Goal: Complete application form: Complete application form

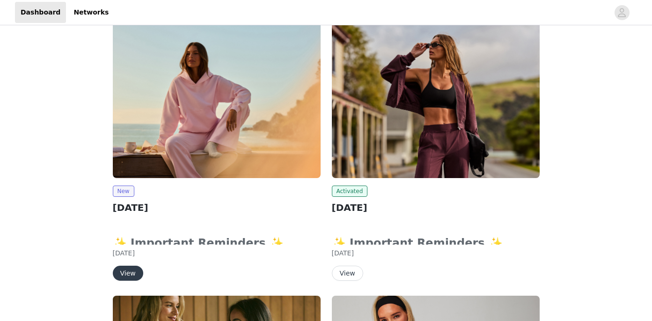
scroll to position [127, 0]
click at [131, 275] on button "View" at bounding box center [128, 273] width 30 height 15
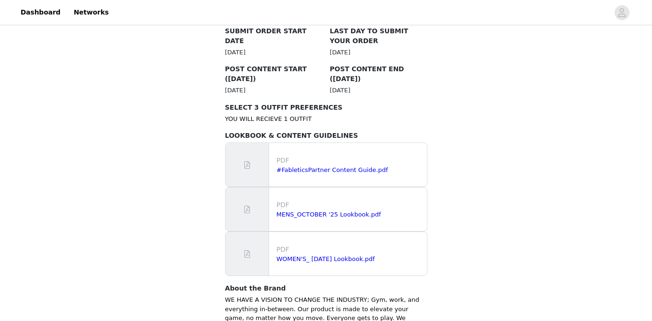
scroll to position [541, 0]
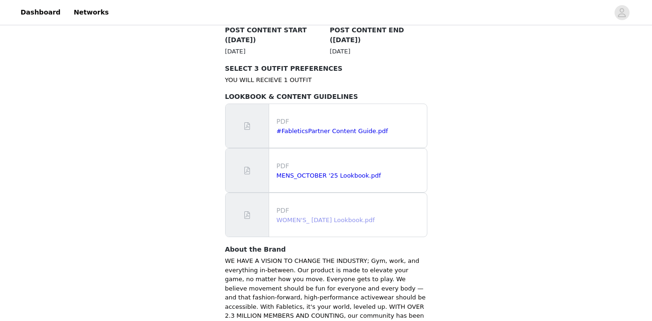
click at [320, 216] on link "WOMEN'S_ [DATE] Lookbook.pdf" at bounding box center [326, 219] width 98 height 7
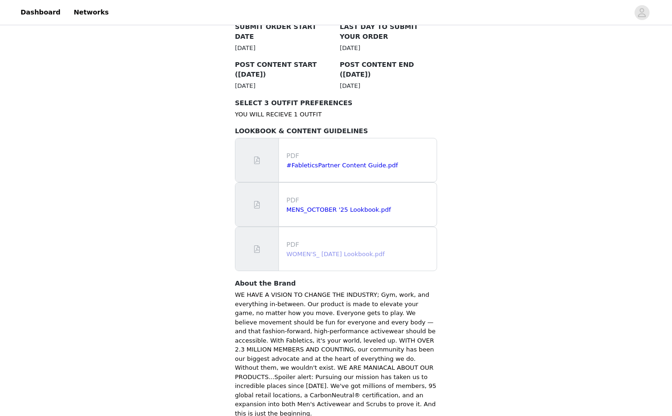
scroll to position [550, 0]
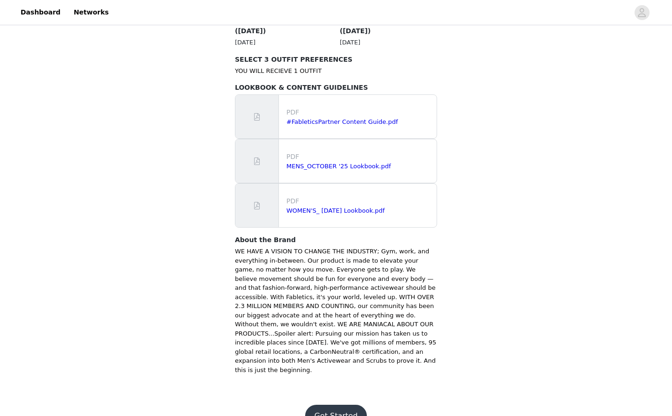
click at [328, 320] on button "Get Started" at bounding box center [336, 416] width 62 height 22
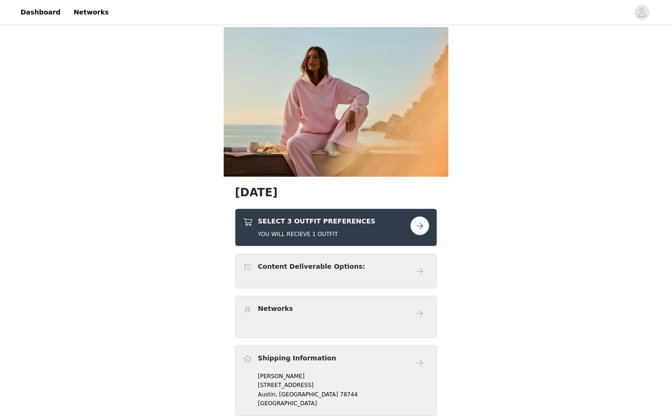
click at [420, 229] on button "button" at bounding box center [419, 226] width 19 height 19
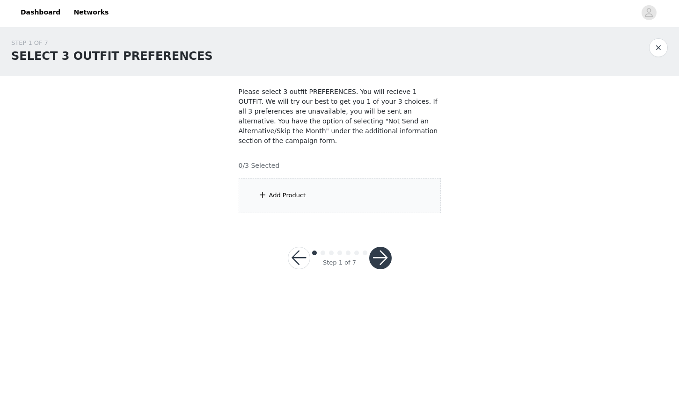
drag, startPoint x: 289, startPoint y: 199, endPoint x: 271, endPoint y: 197, distance: 17.9
click at [289, 199] on div "Add Product" at bounding box center [287, 195] width 37 height 9
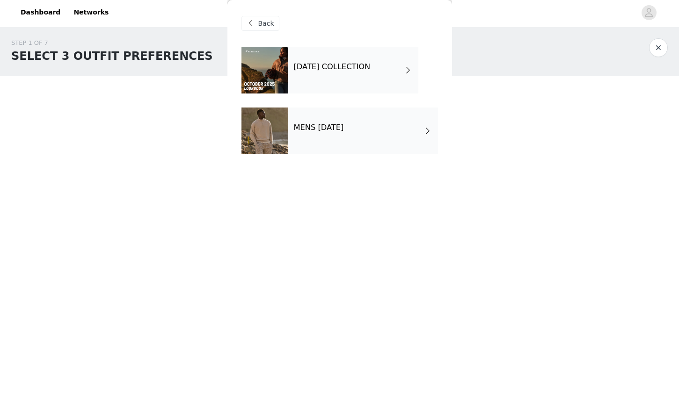
click at [353, 86] on div "[DATE] COLLECTION" at bounding box center [353, 70] width 130 height 47
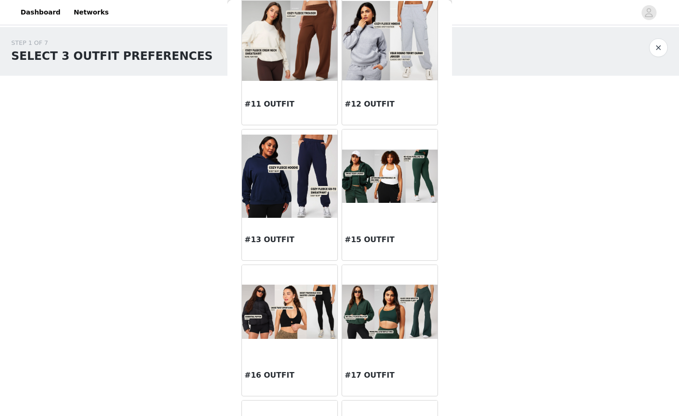
scroll to position [738, 0]
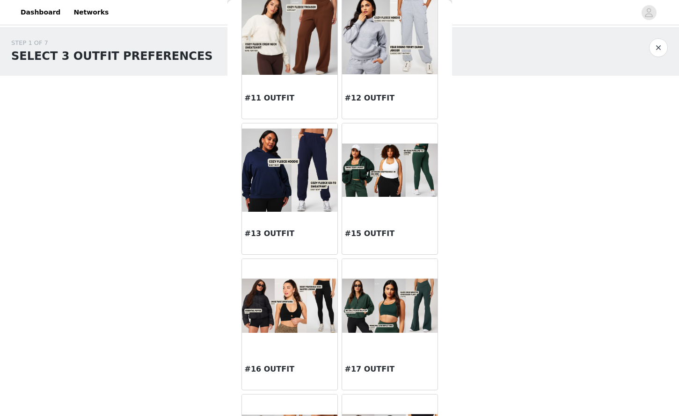
click at [381, 320] on div at bounding box center [389, 306] width 95 height 94
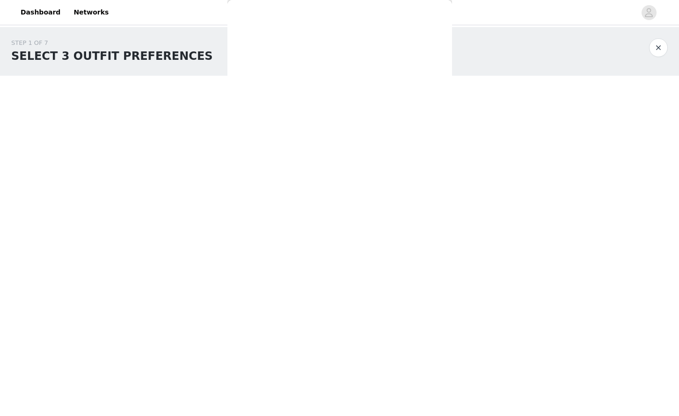
scroll to position [0, 0]
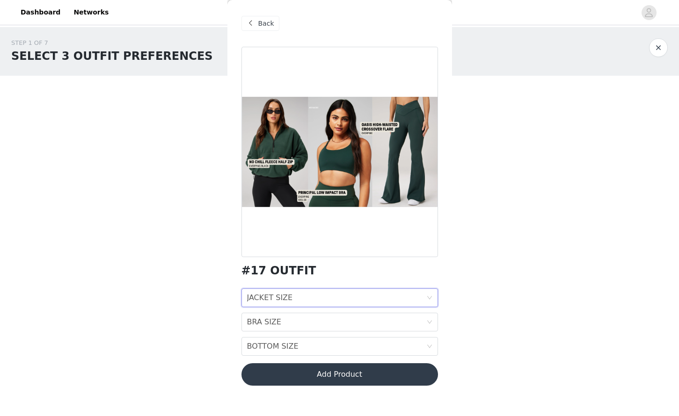
click at [351, 294] on div "JACKET SIZE JACKET SIZE" at bounding box center [336, 298] width 179 height 18
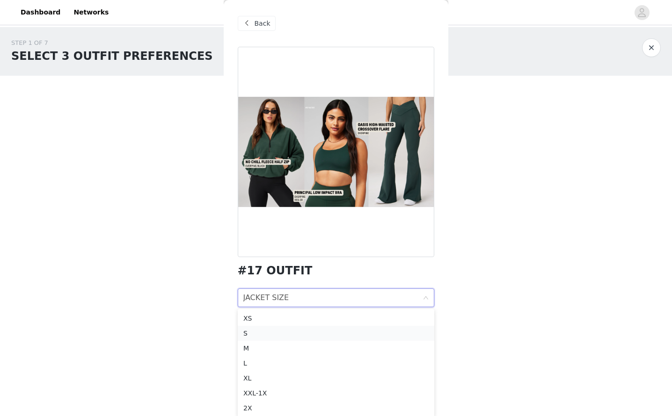
click at [269, 320] on div "S" at bounding box center [335, 333] width 185 height 10
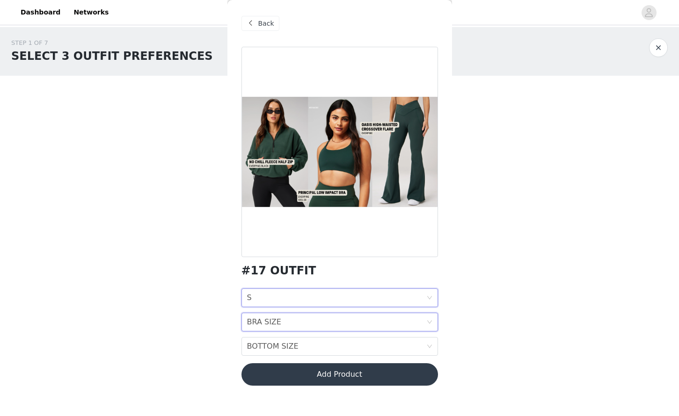
click at [260, 320] on div "BRA SIZE" at bounding box center [264, 323] width 34 height 18
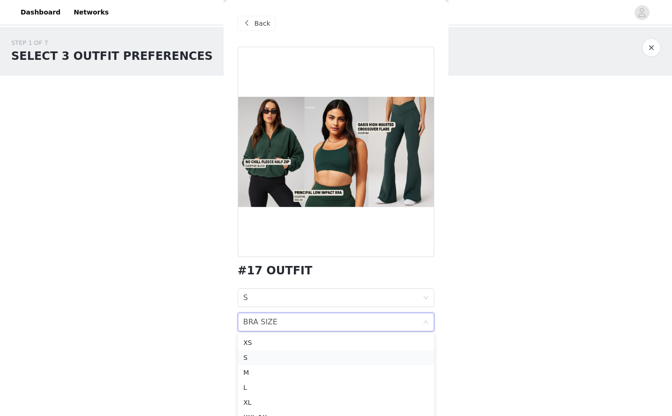
click at [273, 320] on div "S" at bounding box center [335, 358] width 185 height 10
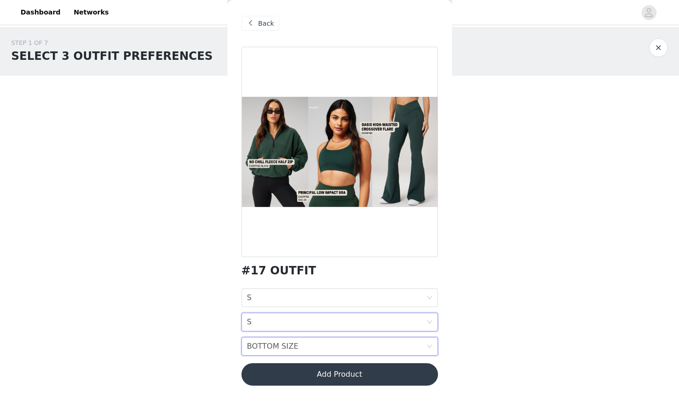
click at [271, 320] on div "BOTTOM SIZE" at bounding box center [272, 347] width 51 height 18
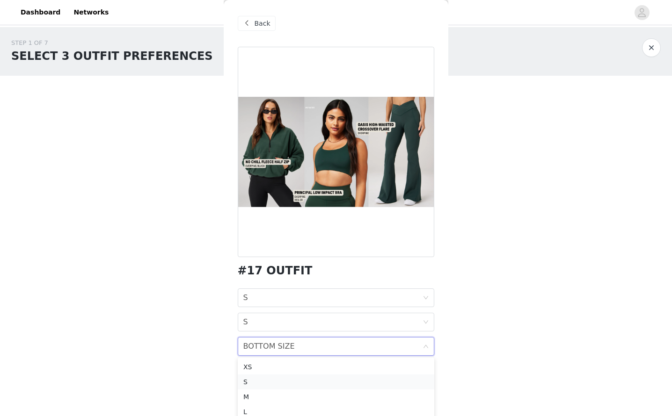
click at [266, 320] on div "S" at bounding box center [335, 382] width 185 height 10
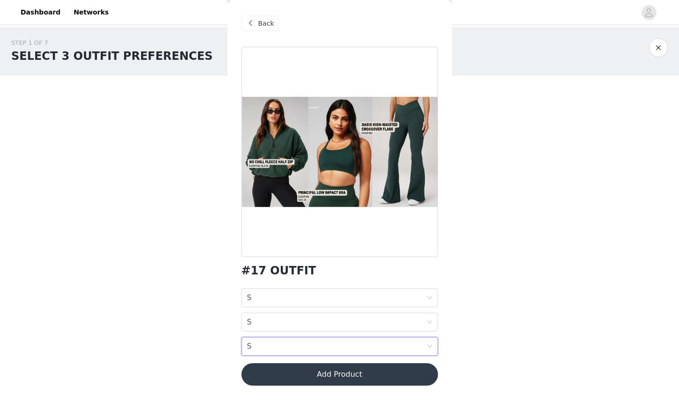
click at [519, 320] on body "Dashboard Networks STEP 1 OF 7 SELECT 3 OUTFIT PREFERENCES Please select 3 outf…" at bounding box center [339, 208] width 679 height 416
click at [377, 320] on button "Add Product" at bounding box center [339, 375] width 197 height 22
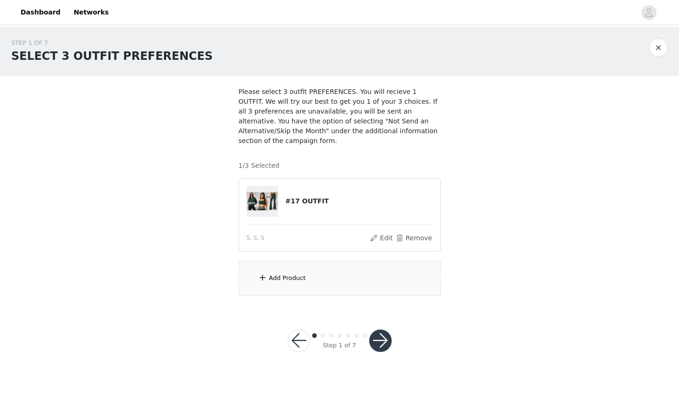
drag, startPoint x: 409, startPoint y: 297, endPoint x: 366, endPoint y: 288, distance: 43.5
click at [408, 297] on section "Please select 3 outfit PREFERENCES. You will recieve 1 OUTFIT. We will try our …" at bounding box center [339, 192] width 225 height 232
click at [325, 281] on div "Add Product" at bounding box center [340, 278] width 202 height 35
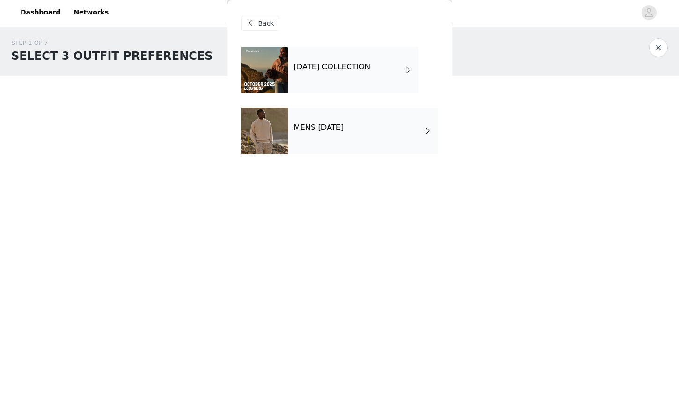
click at [365, 80] on div "[DATE] COLLECTION" at bounding box center [353, 70] width 130 height 47
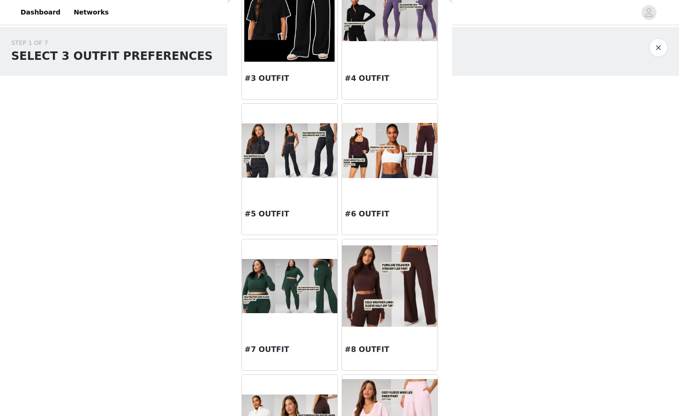
scroll to position [213, 0]
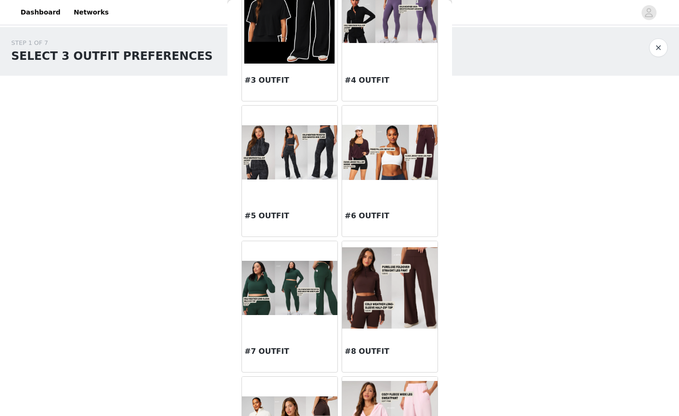
click at [282, 304] on img at bounding box center [289, 288] width 95 height 54
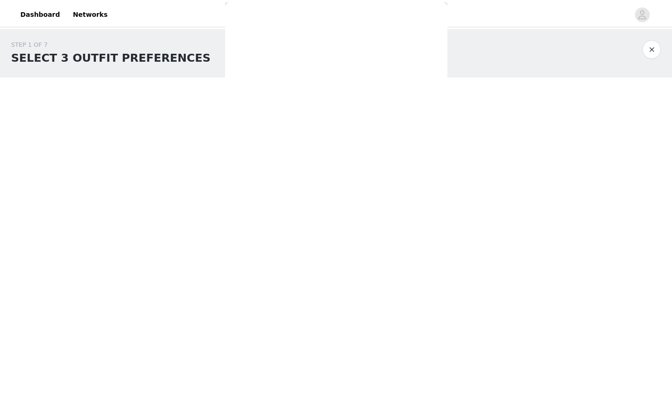
scroll to position [0, 0]
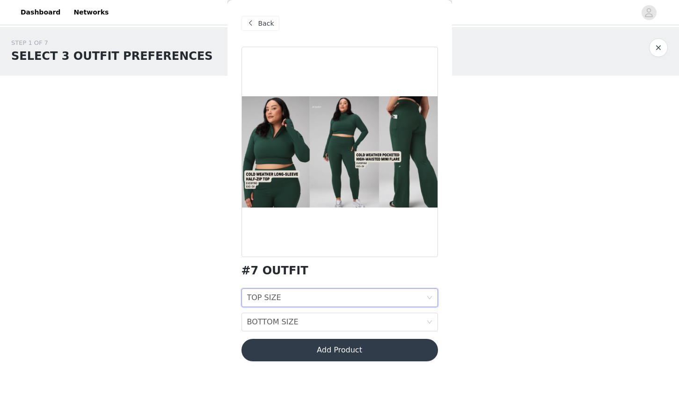
click at [324, 297] on div "TOP SIZE TOP SIZE" at bounding box center [336, 298] width 179 height 18
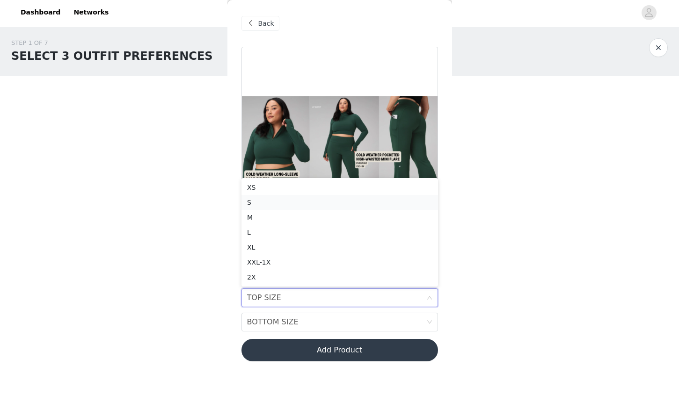
click at [303, 199] on div "S" at bounding box center [339, 202] width 185 height 10
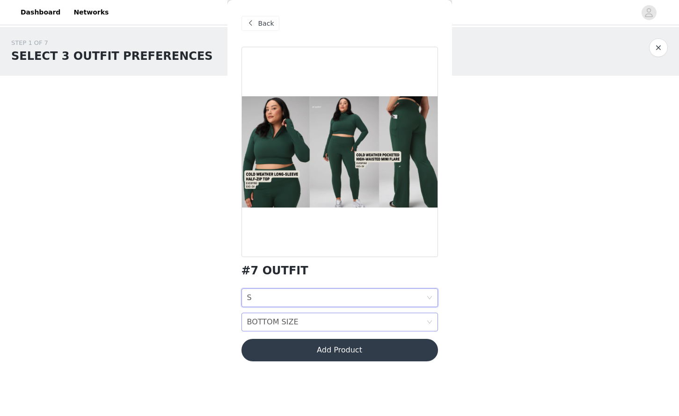
click at [284, 320] on div "BOTTOM SIZE" at bounding box center [272, 323] width 51 height 18
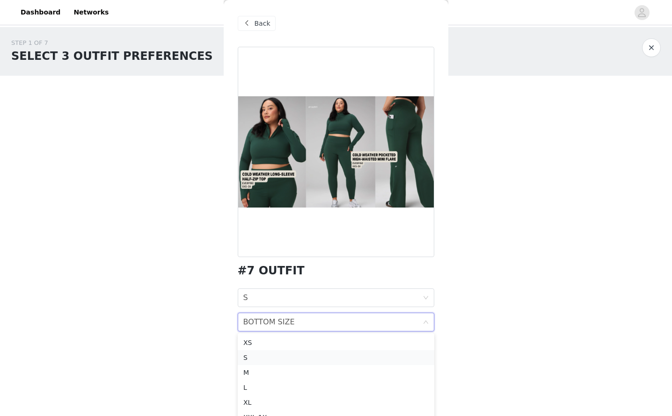
click at [267, 320] on div "S" at bounding box center [335, 358] width 185 height 10
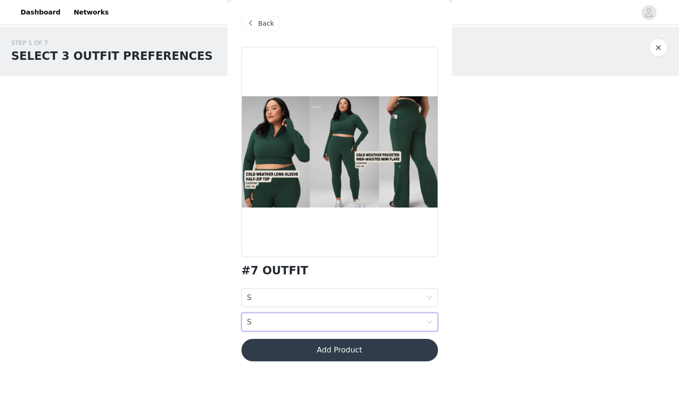
click at [329, 320] on button "Add Product" at bounding box center [339, 350] width 197 height 22
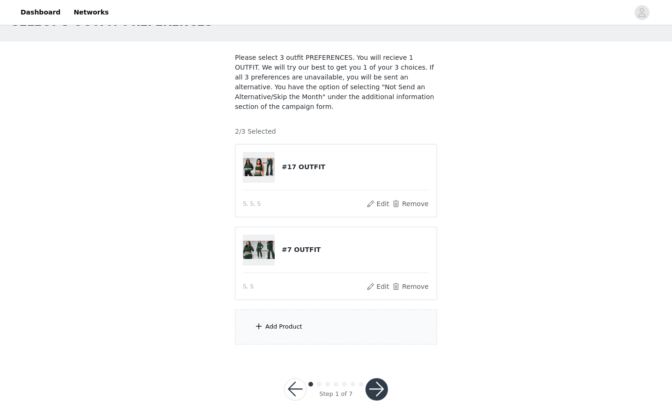
scroll to position [41, 0]
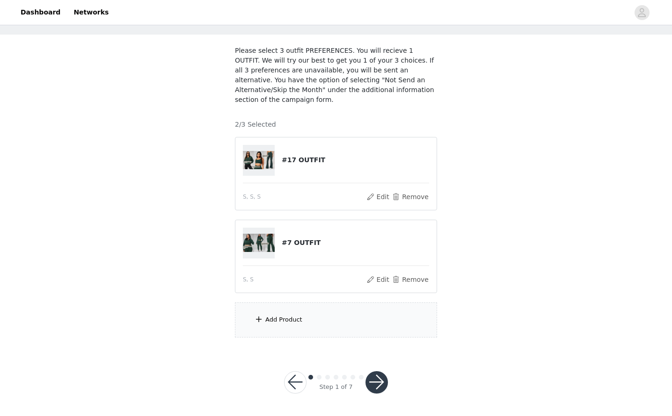
click at [336, 313] on div "Add Product" at bounding box center [336, 320] width 202 height 35
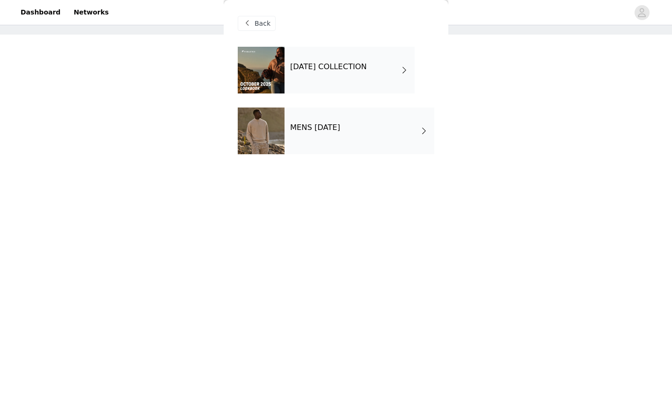
click at [367, 70] on h4 "[DATE] COLLECTION" at bounding box center [328, 67] width 77 height 8
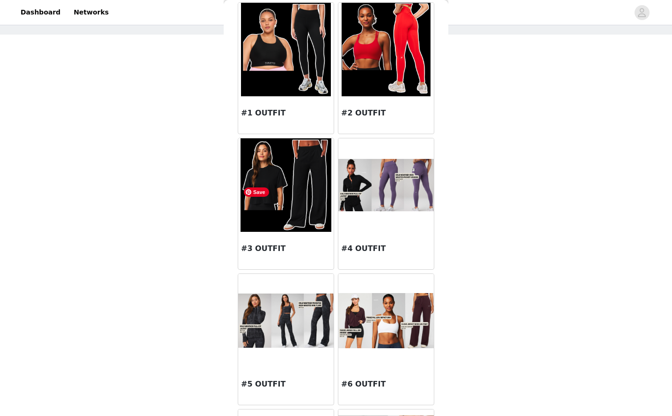
scroll to position [153, 0]
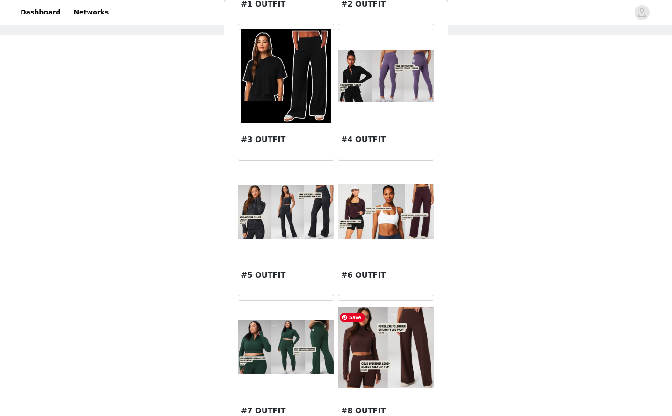
click at [378, 320] on img at bounding box center [385, 347] width 95 height 81
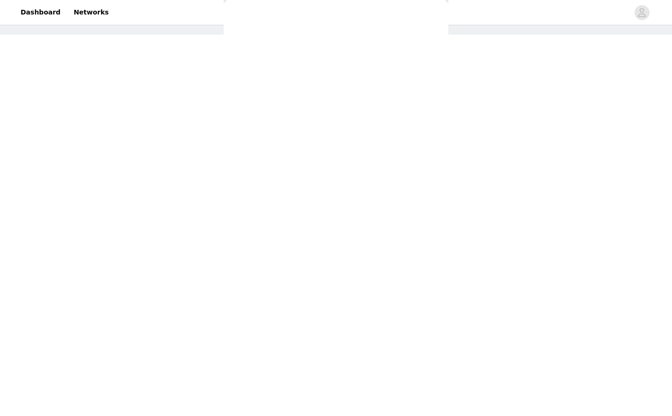
scroll to position [0, 0]
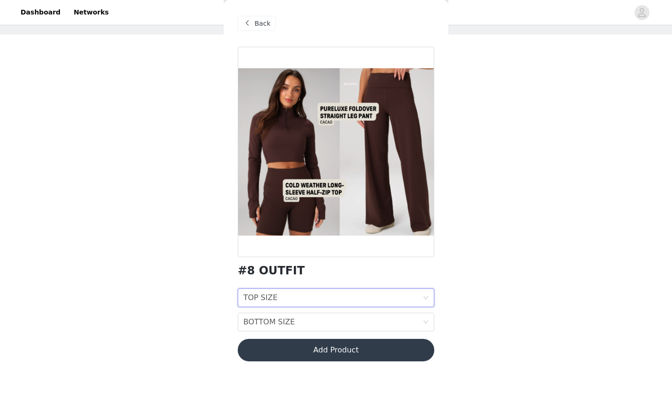
click at [300, 304] on div "TOP SIZE TOP SIZE" at bounding box center [332, 298] width 179 height 18
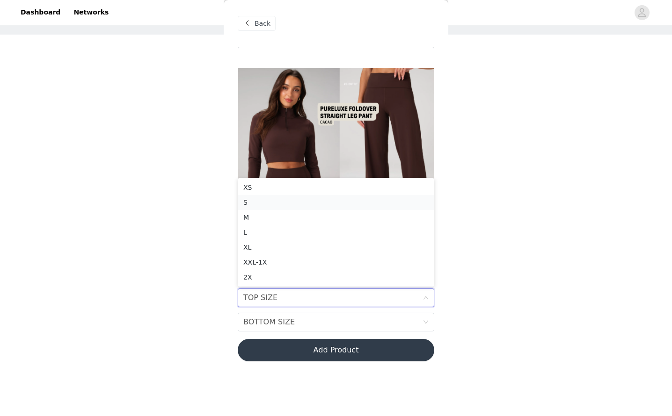
click at [250, 204] on div "S" at bounding box center [335, 202] width 185 height 10
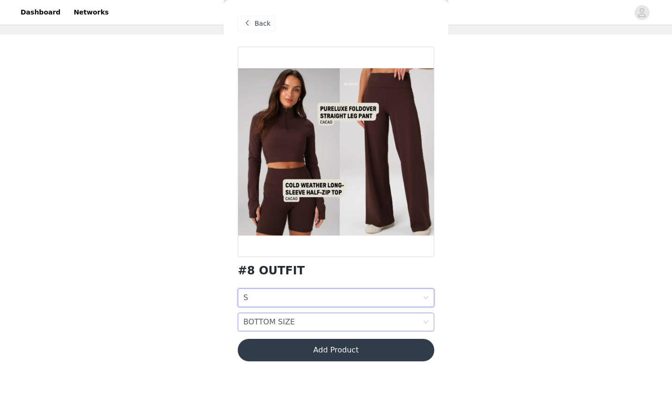
click at [282, 320] on div "BOTTOM SIZE" at bounding box center [268, 323] width 51 height 18
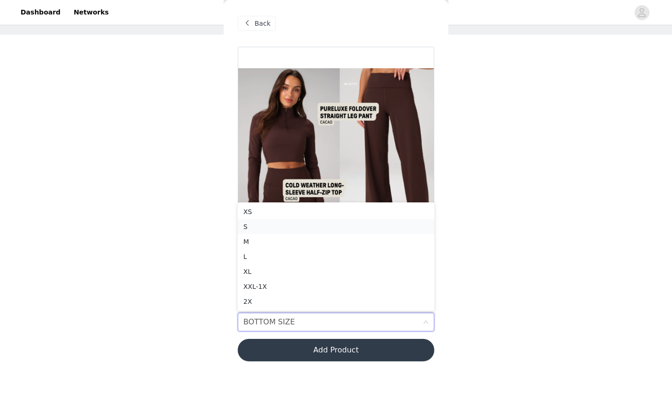
click at [271, 226] on div "S" at bounding box center [335, 227] width 185 height 10
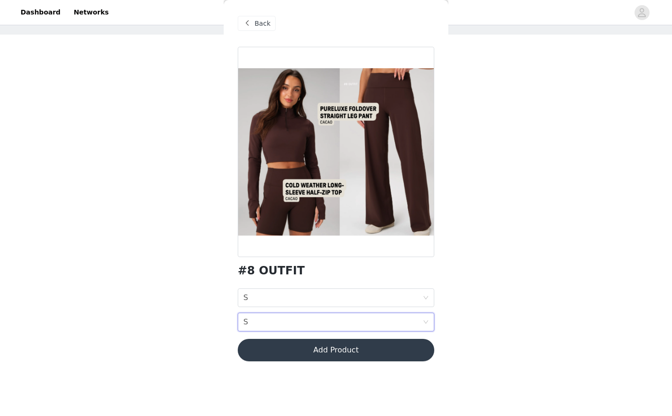
click at [326, 320] on button "Add Product" at bounding box center [336, 350] width 197 height 22
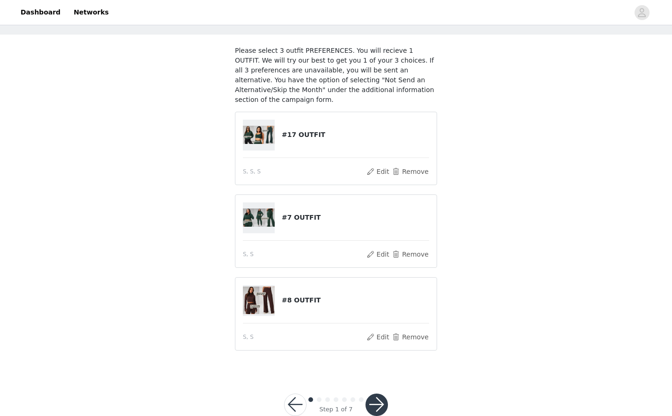
click at [375, 320] on button "button" at bounding box center [376, 405] width 22 height 22
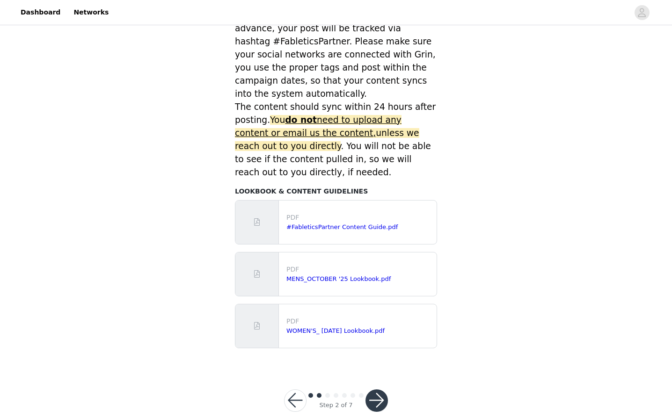
scroll to position [380, 0]
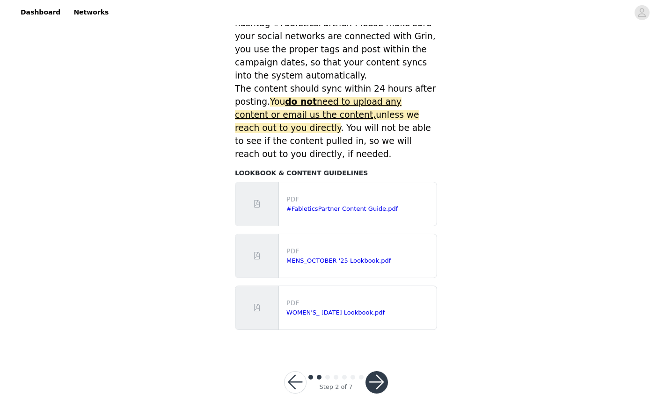
click at [374, 320] on button "button" at bounding box center [376, 383] width 22 height 22
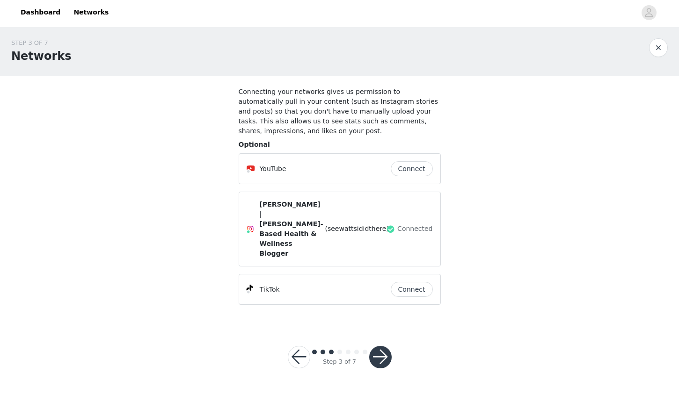
drag, startPoint x: 476, startPoint y: 330, endPoint x: 455, endPoint y: 330, distance: 21.1
click at [474, 320] on div "STEP 3 OF 7 Networks Connecting your networks gives us permission to automatica…" at bounding box center [339, 209] width 679 height 364
click at [376, 320] on button "button" at bounding box center [380, 357] width 22 height 22
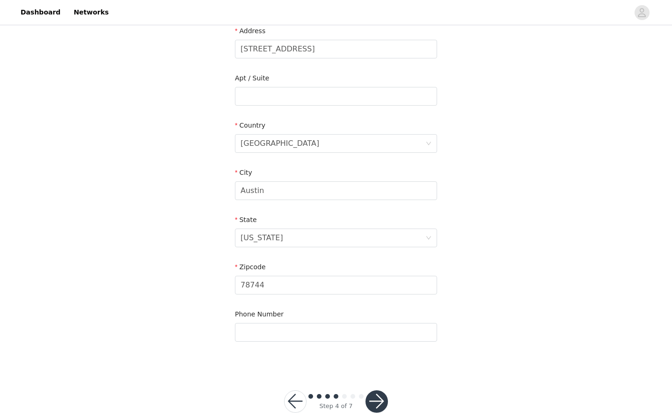
scroll to position [222, 0]
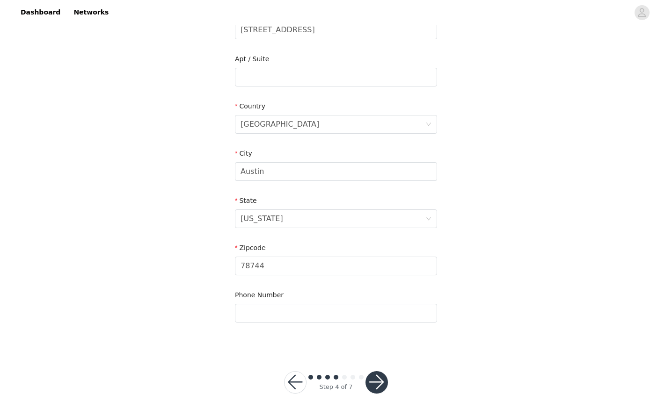
click at [378, 320] on button "button" at bounding box center [376, 383] width 22 height 22
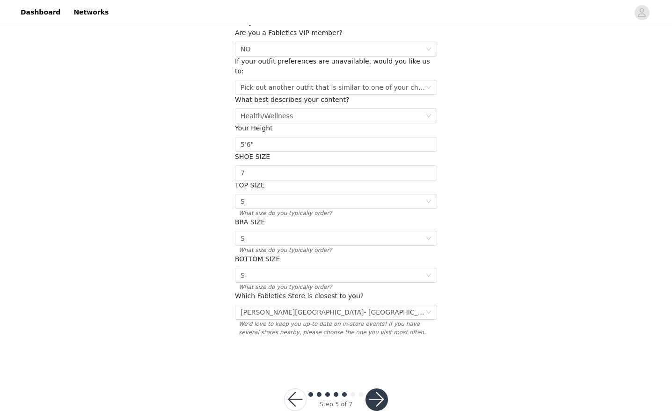
scroll to position [89, 0]
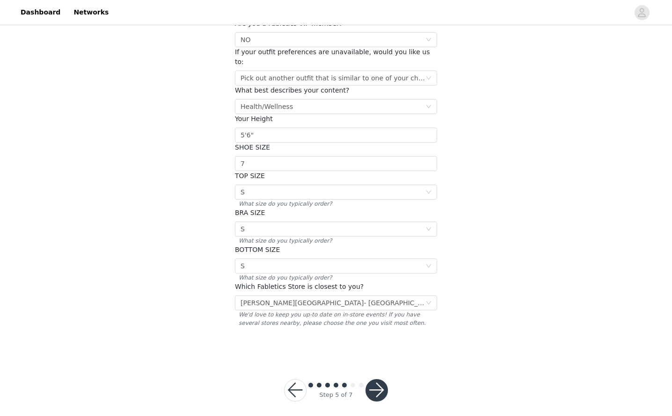
click at [379, 320] on button "button" at bounding box center [376, 390] width 22 height 22
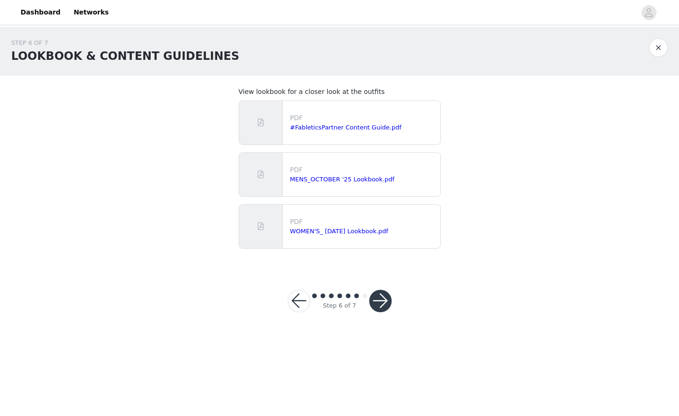
click at [381, 299] on button "button" at bounding box center [380, 301] width 22 height 22
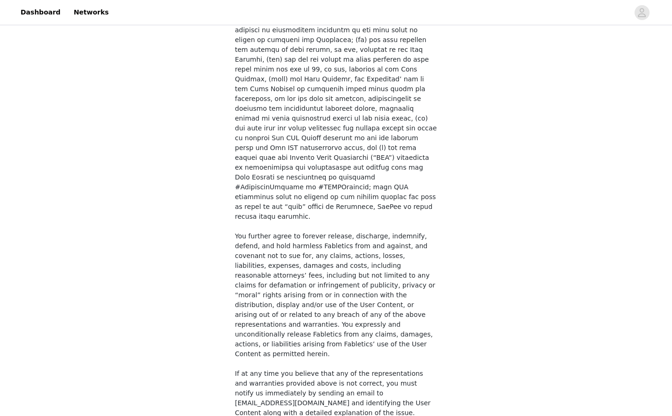
scroll to position [645, 0]
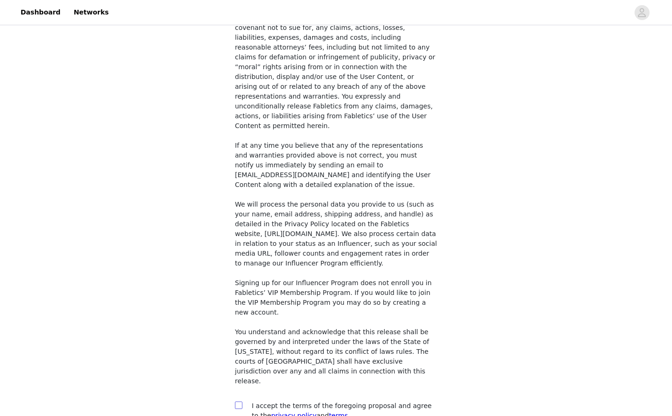
click at [240, 320] on input "checkbox" at bounding box center [238, 405] width 7 height 7
checkbox input "true"
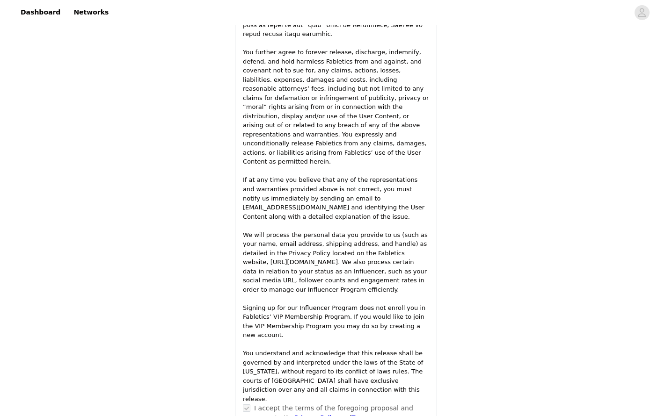
scroll to position [1340, 0]
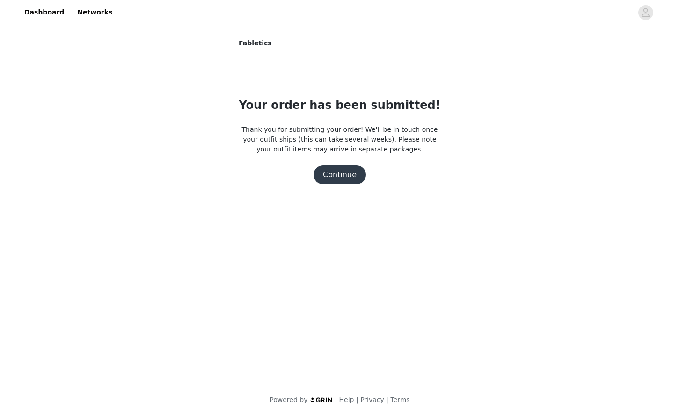
scroll to position [0, 0]
click at [335, 179] on button "Continue" at bounding box center [340, 175] width 52 height 19
